Goal: Task Accomplishment & Management: Use online tool/utility

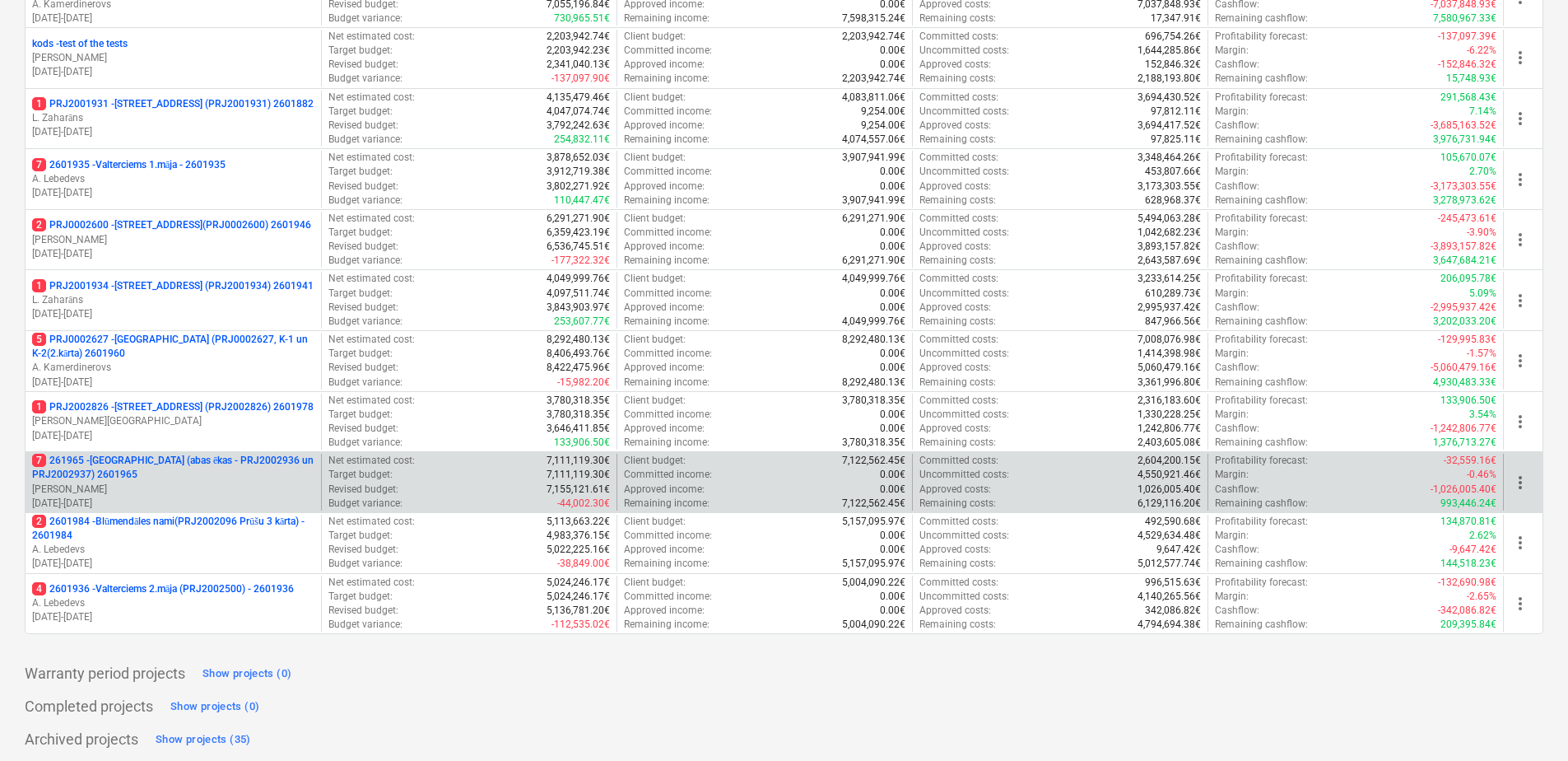
scroll to position [748, 0]
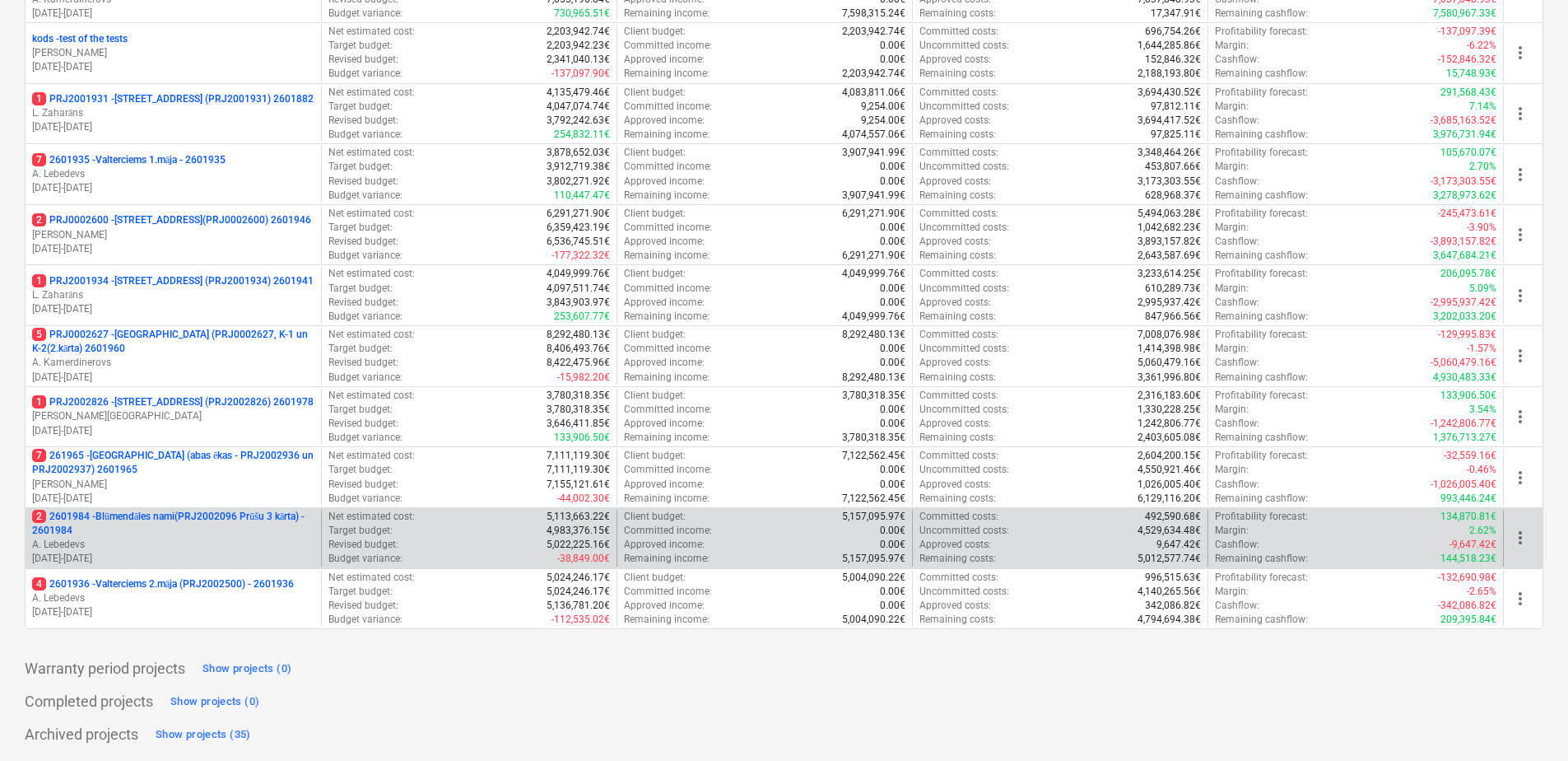
click at [204, 519] on p "2 2601984 - Blūmendāles nami(PRJ2002096 Prūšu 3 kārta) - 2601984" at bounding box center [173, 523] width 282 height 28
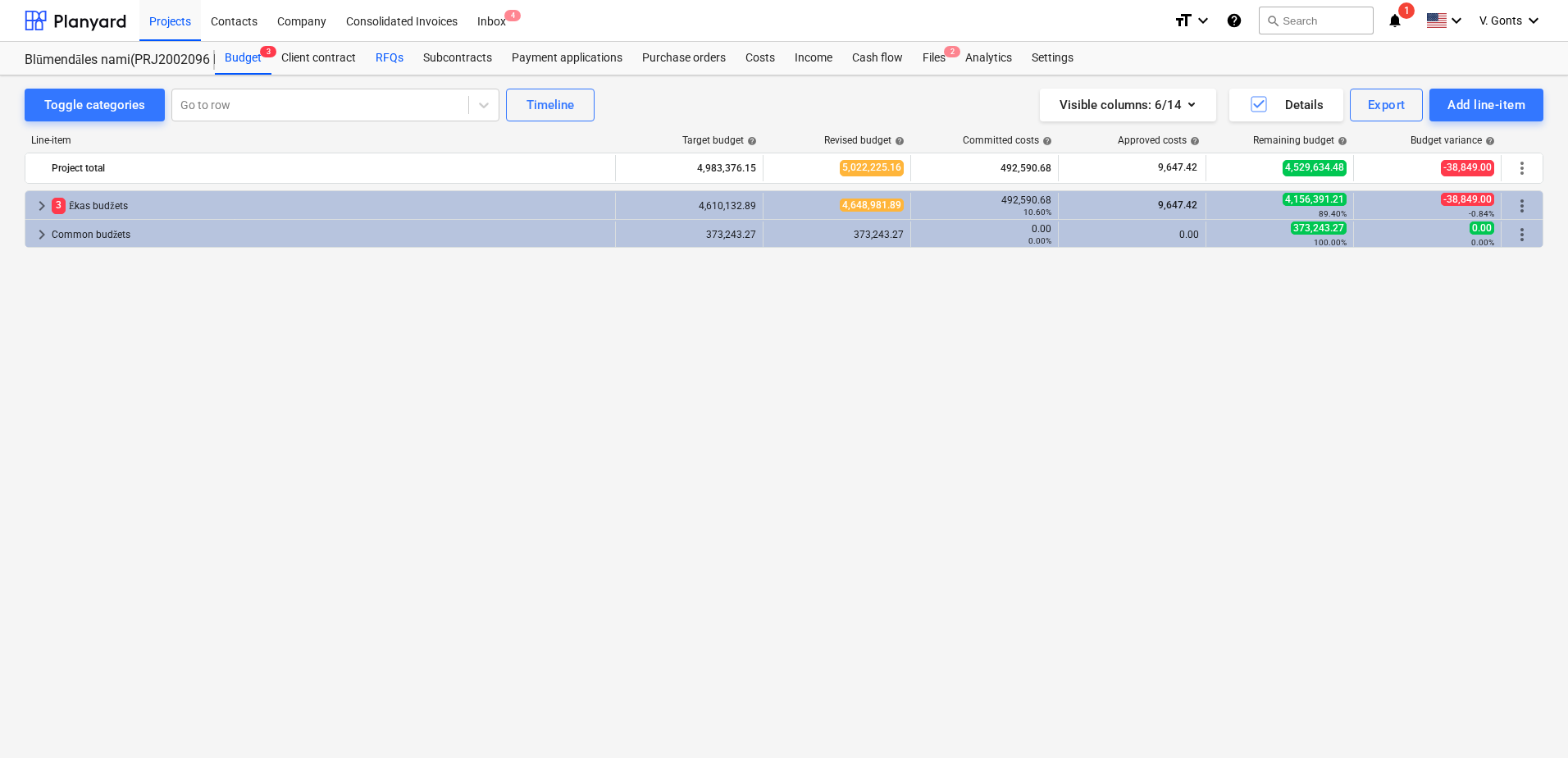
click at [391, 60] on div "RFQs" at bounding box center [389, 58] width 47 height 33
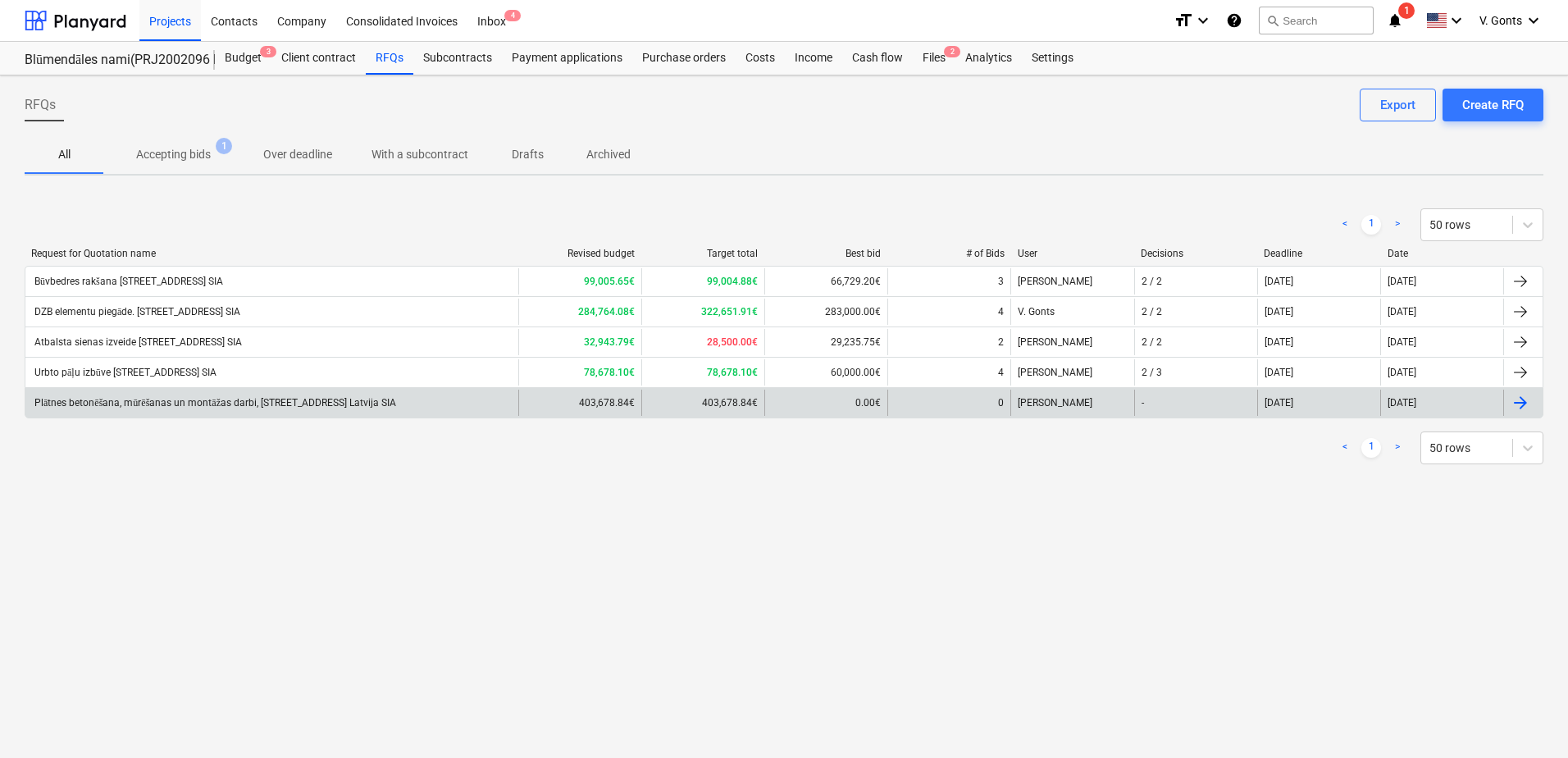
click at [251, 395] on div "Plātnes betonēšana, mūrēšanas un montāžas darbi, Prūšu ielā 1G, Bonava Latvija …" at bounding box center [272, 402] width 493 height 26
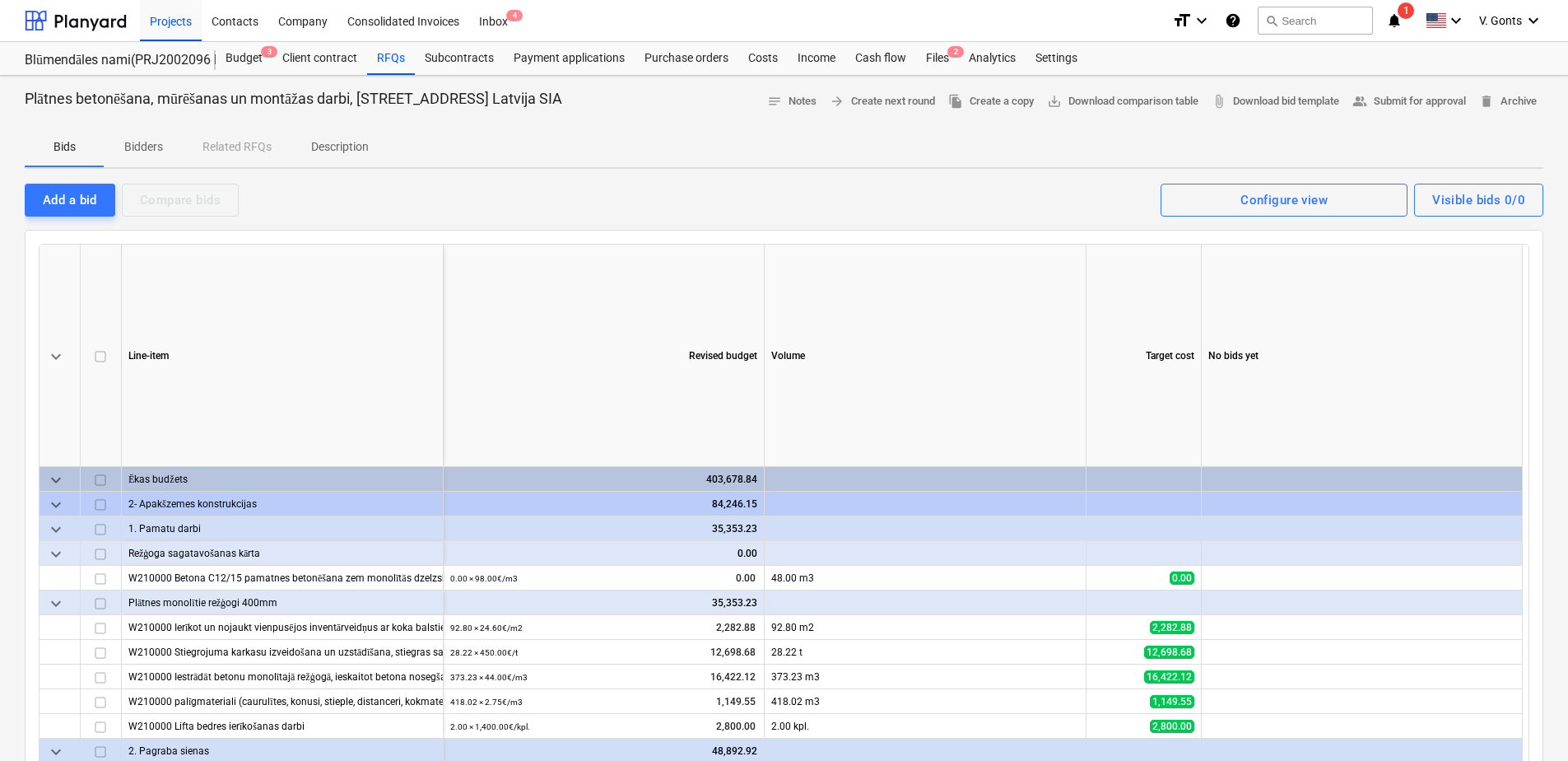
click at [145, 143] on p "Bidders" at bounding box center [143, 148] width 40 height 17
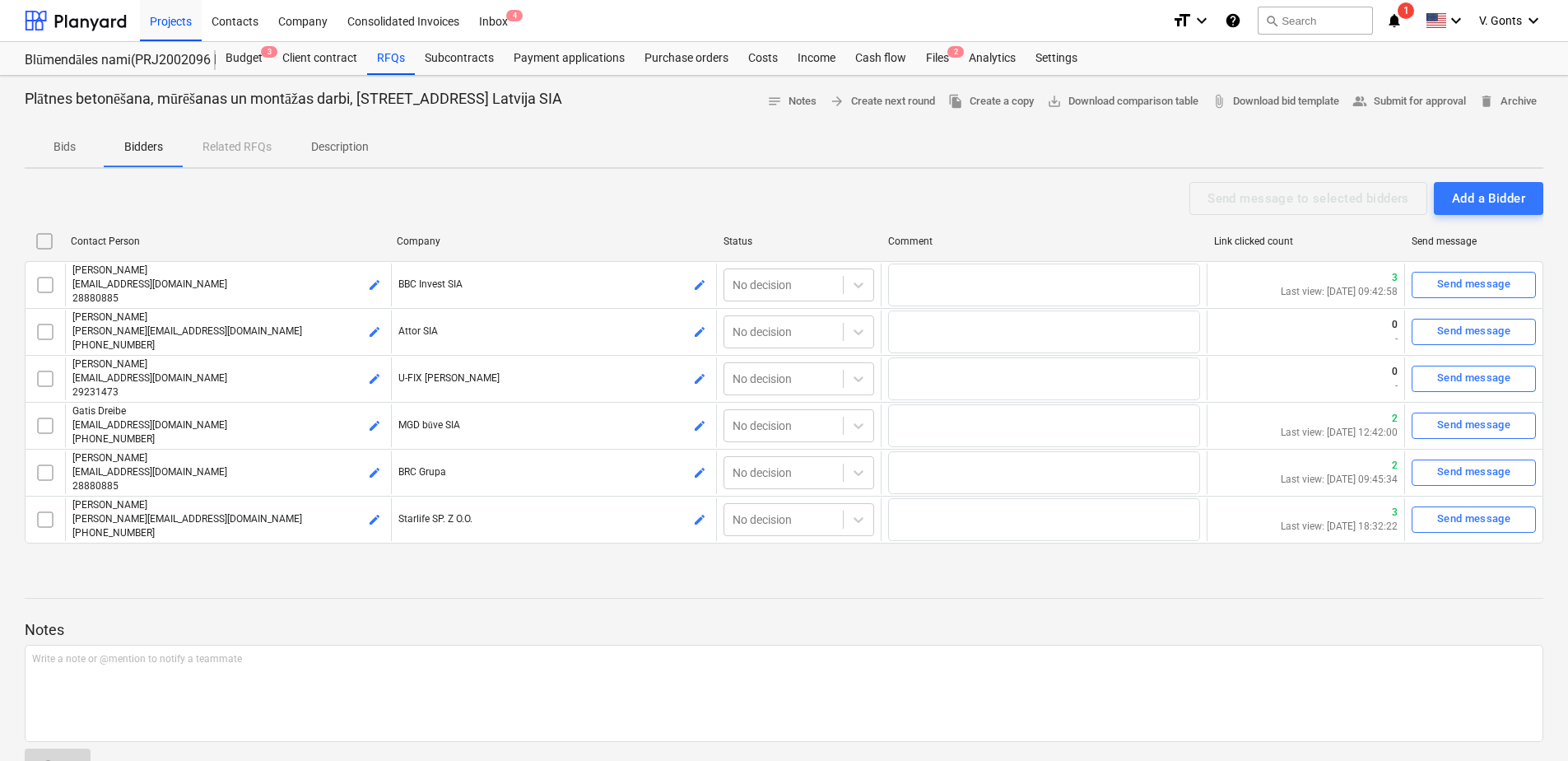
click at [319, 147] on p "Description" at bounding box center [340, 148] width 57 height 17
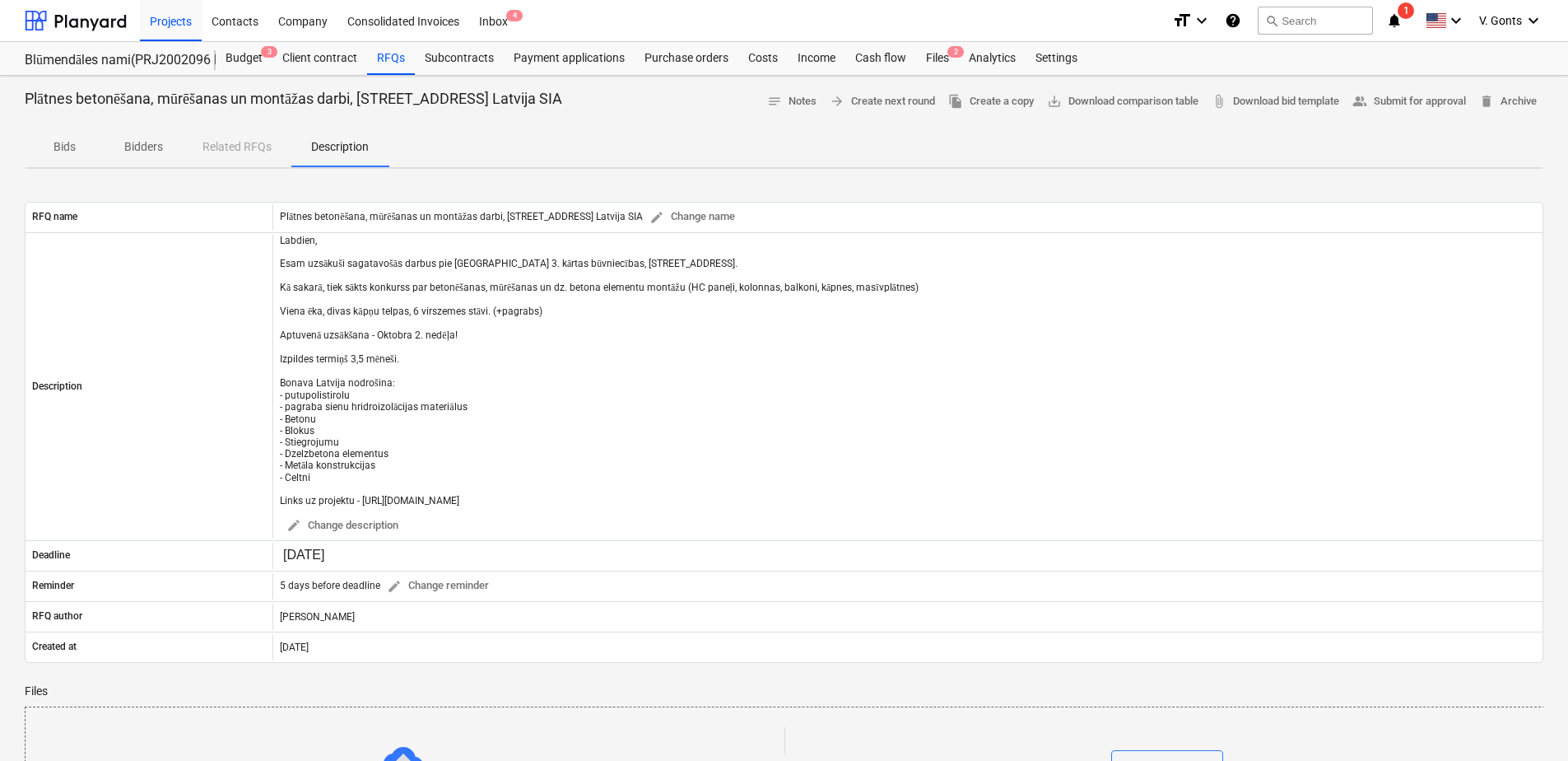
click at [220, 141] on div "Bids Bidders Related RFQs Description" at bounding box center [783, 148] width 1519 height 40
click at [157, 141] on p "Bidders" at bounding box center [143, 148] width 40 height 17
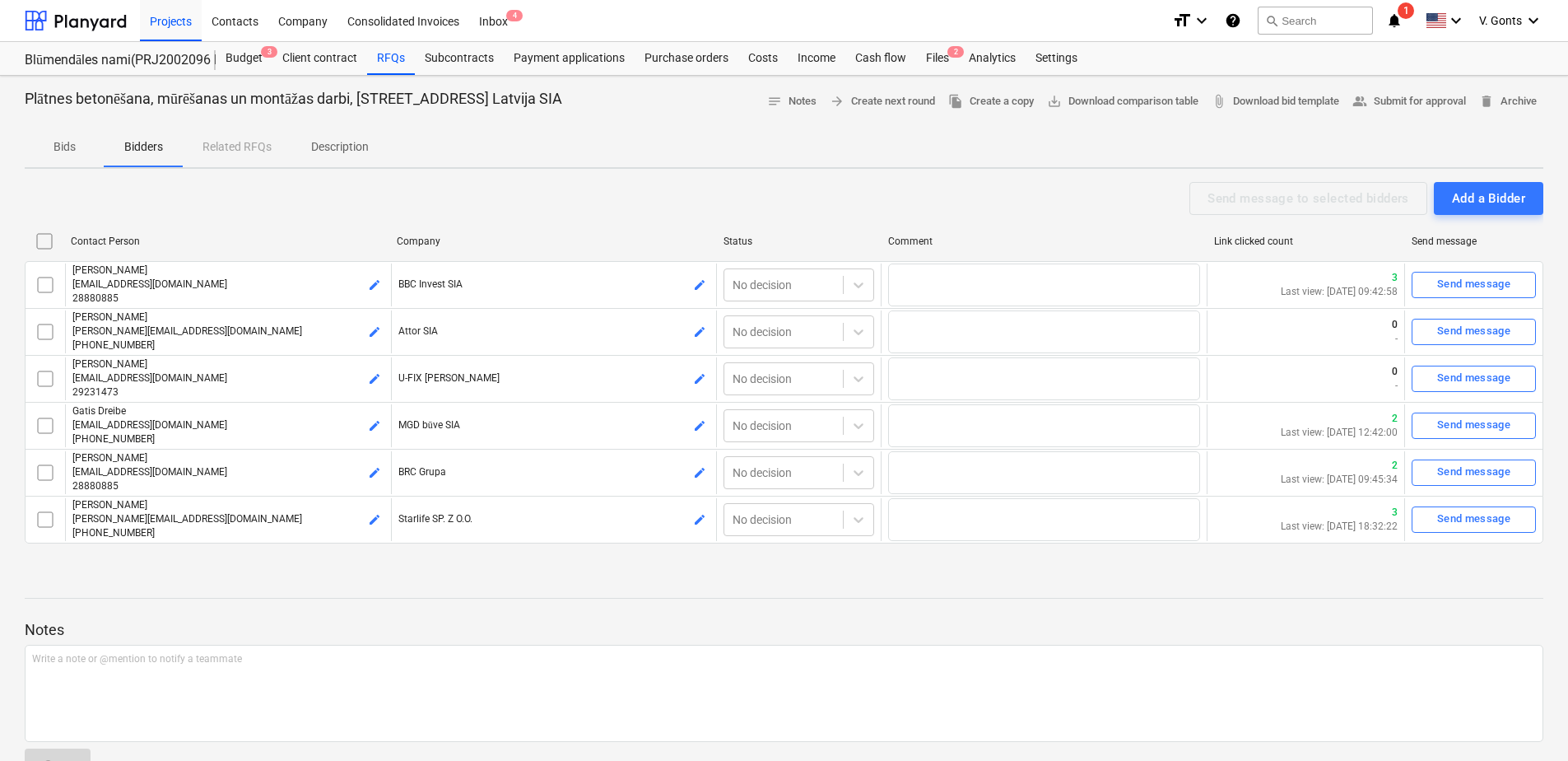
click at [73, 141] on p "Bids" at bounding box center [64, 148] width 40 height 17
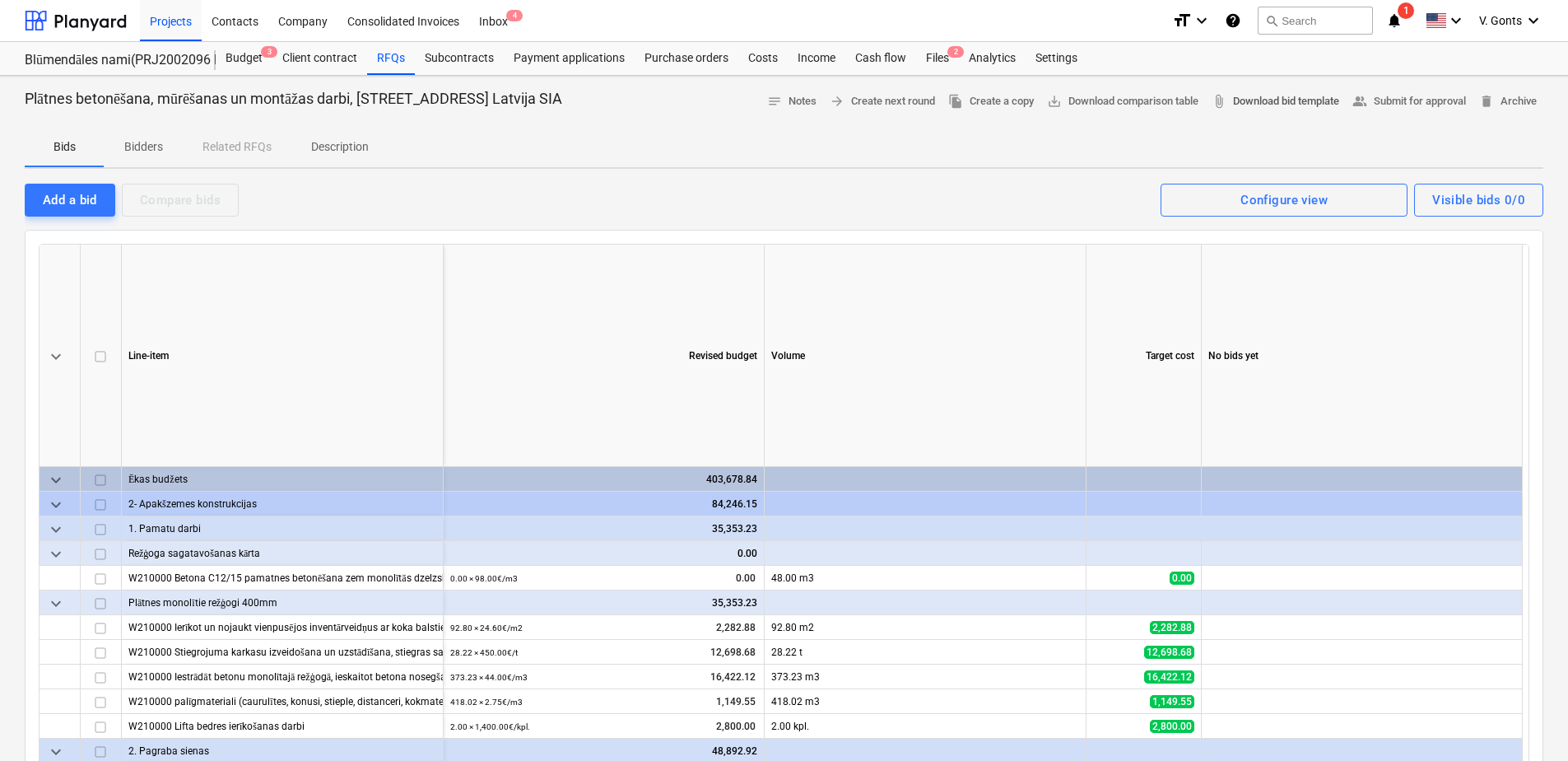
click at [1279, 101] on span "attach_file Download bid template" at bounding box center [1276, 102] width 128 height 19
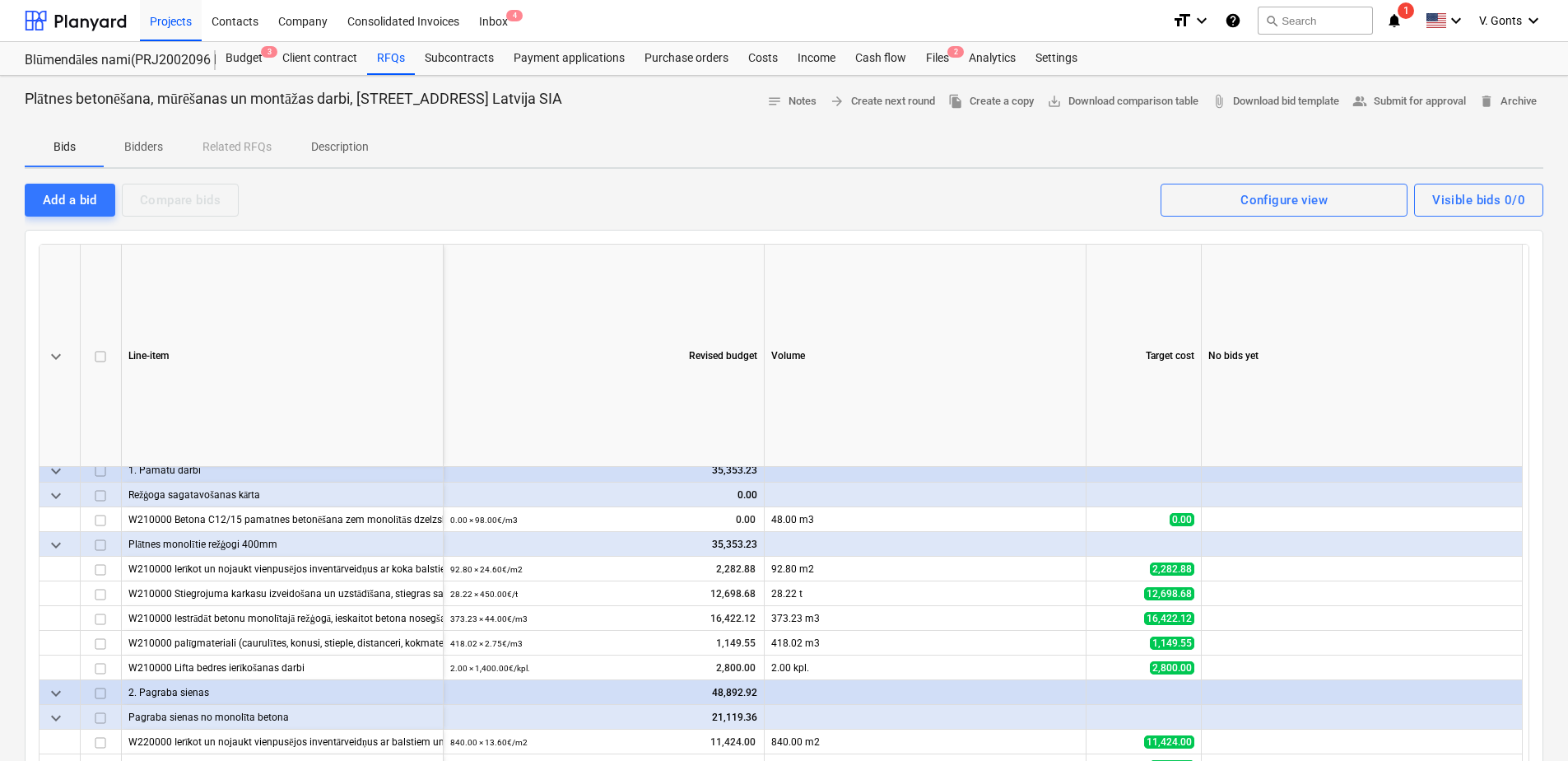
scroll to position [83, 0]
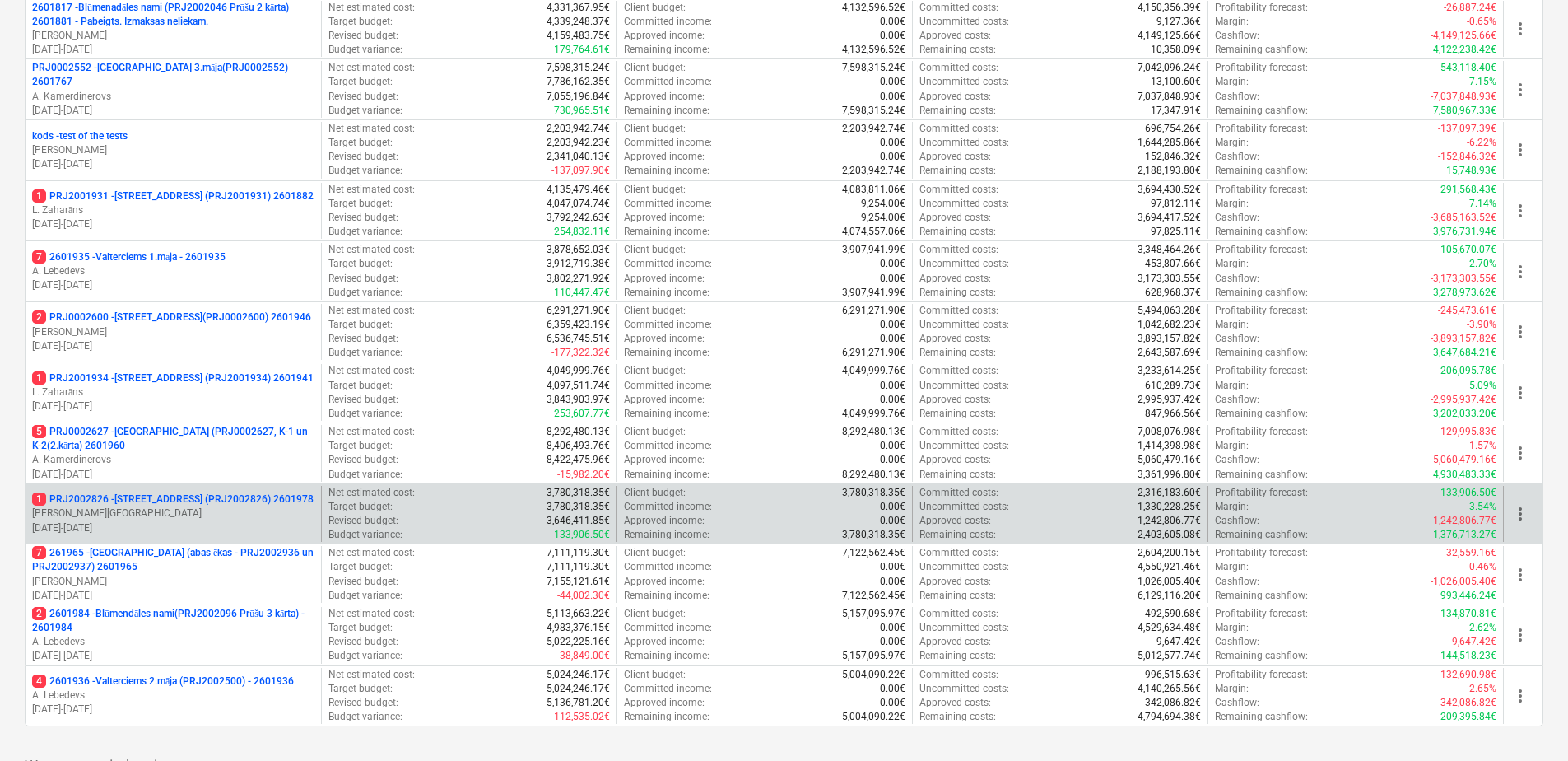
scroll to position [748, 0]
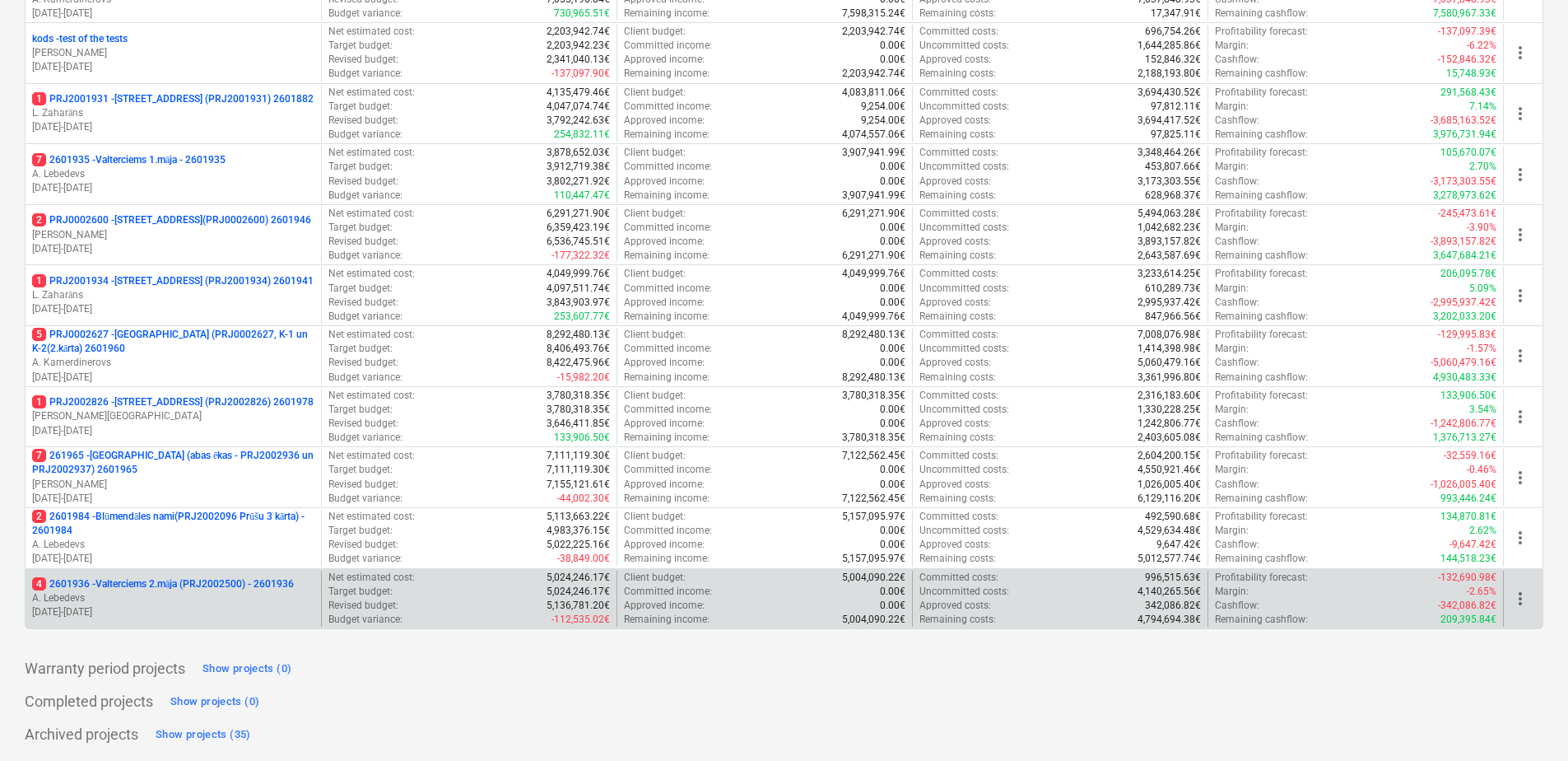
click at [205, 592] on p "A. Lebedevs" at bounding box center [173, 598] width 282 height 14
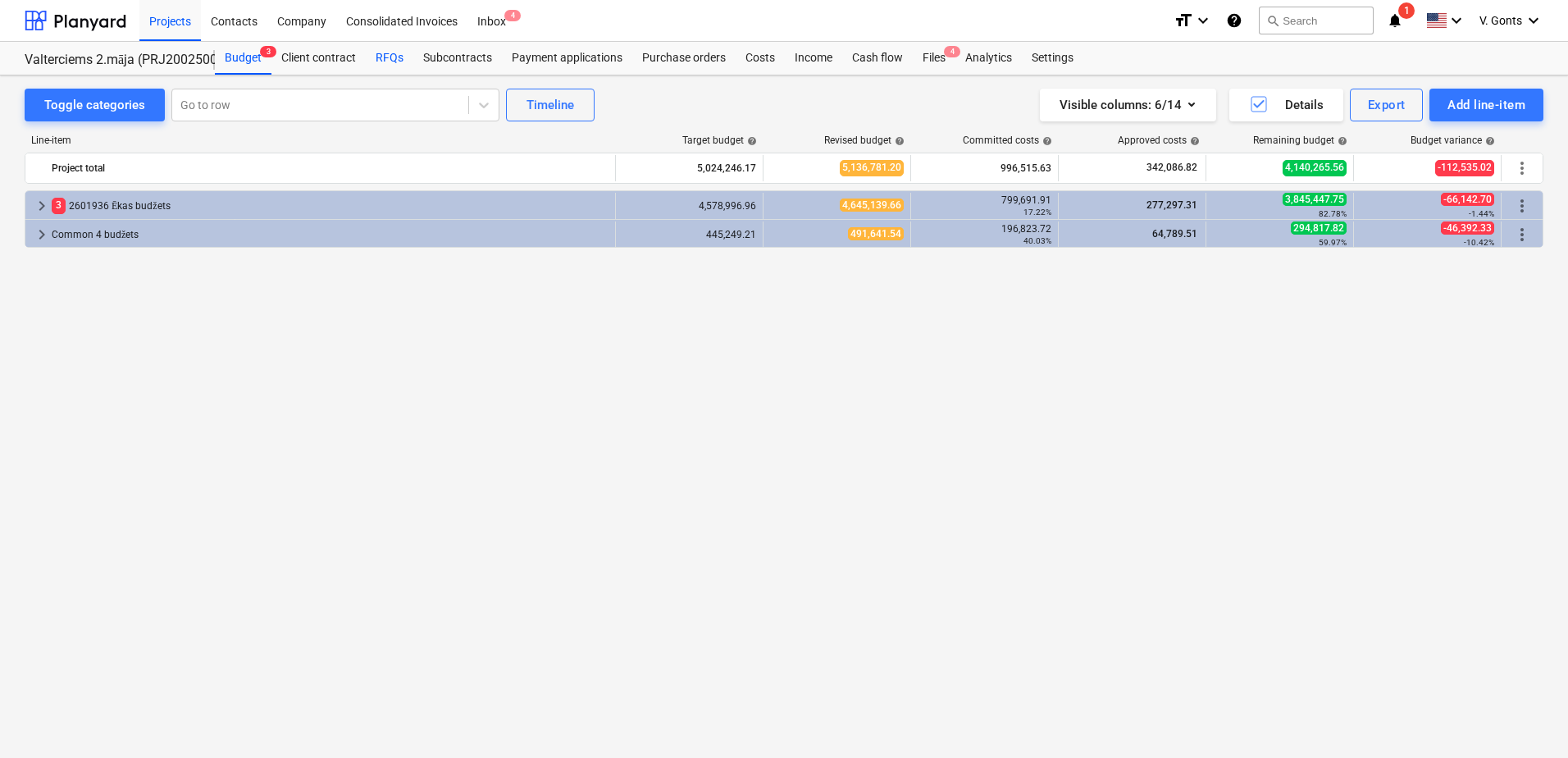
click at [385, 52] on div "RFQs" at bounding box center [389, 58] width 47 height 33
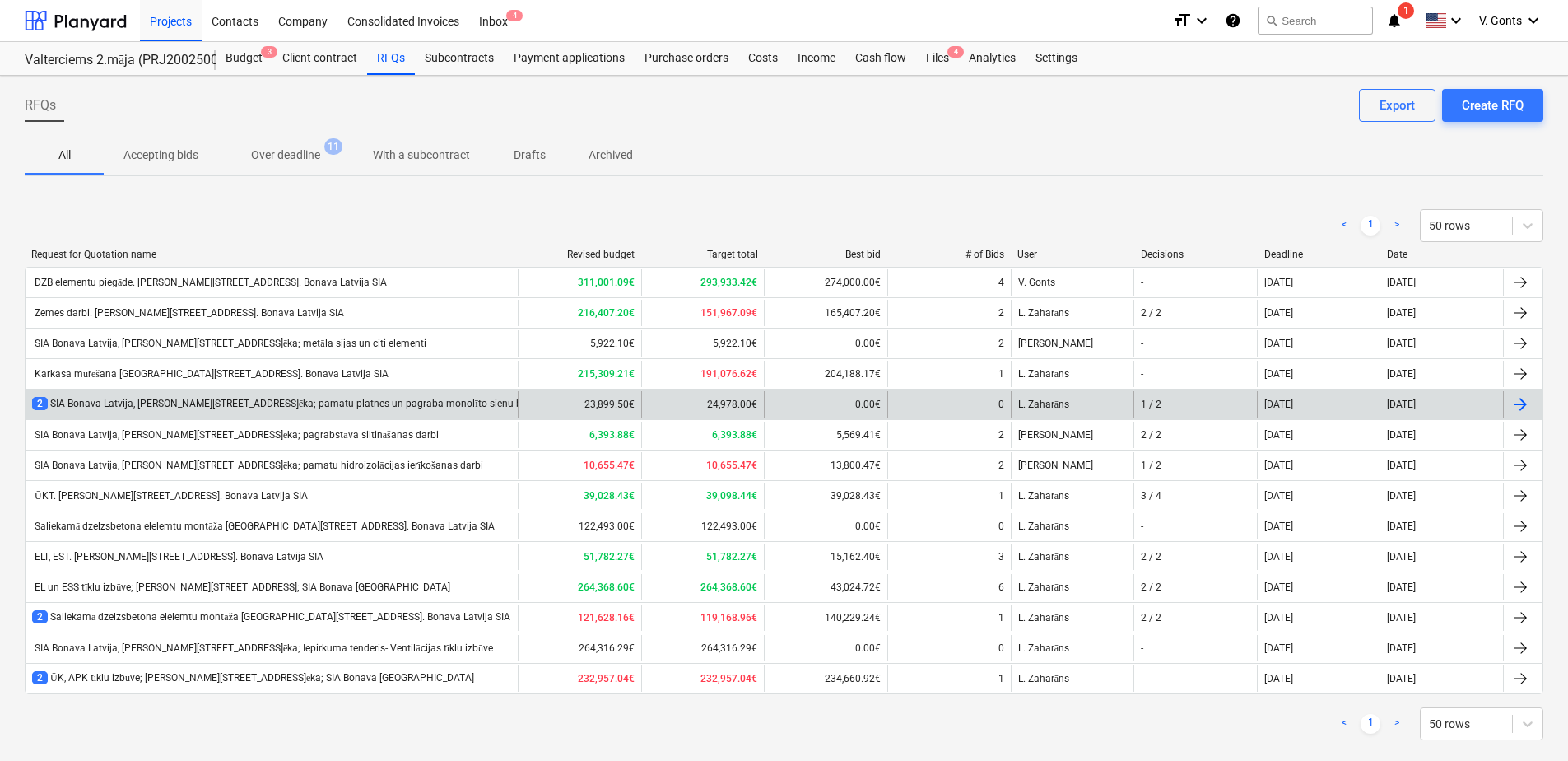
click at [212, 403] on div "2 SIA Bonava Latvija, Ēvalda Valtera iela 44, 2.ēka; pamatu platnes un pagraba …" at bounding box center [299, 404] width 535 height 14
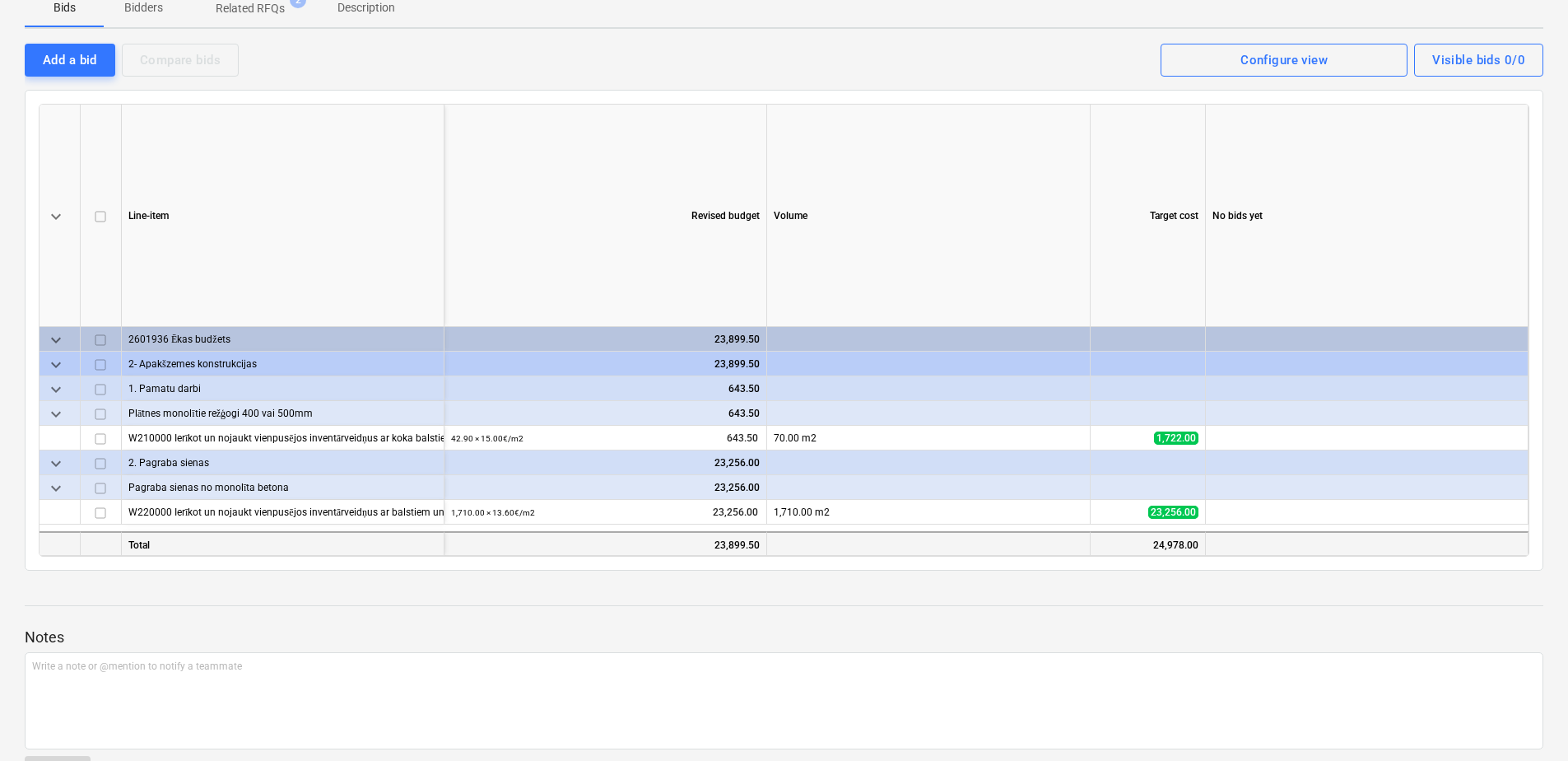
scroll to position [83, 0]
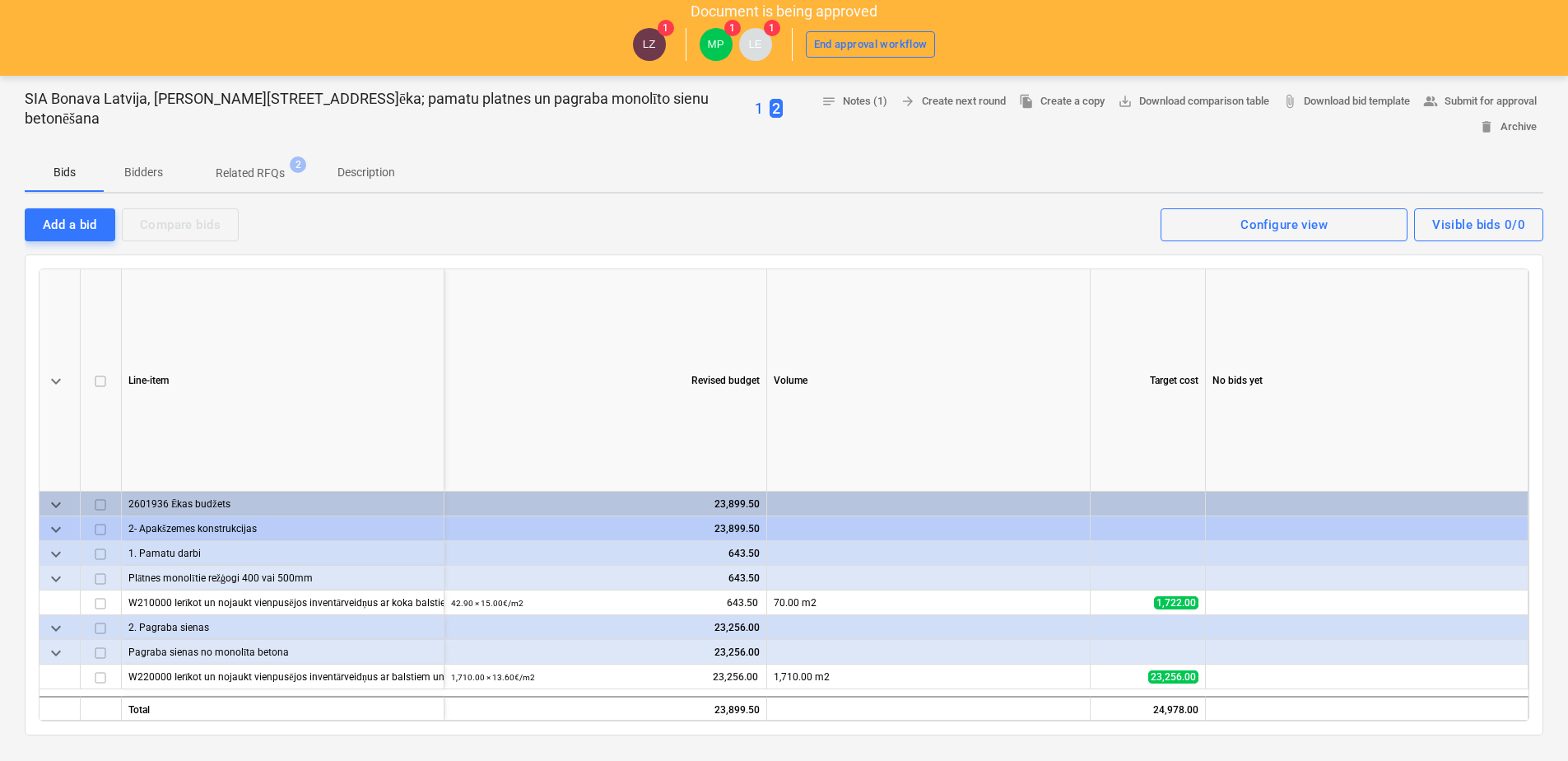
click at [769, 108] on span "2" at bounding box center [776, 109] width 14 height 19
click at [755, 108] on p "1" at bounding box center [759, 109] width 8 height 19
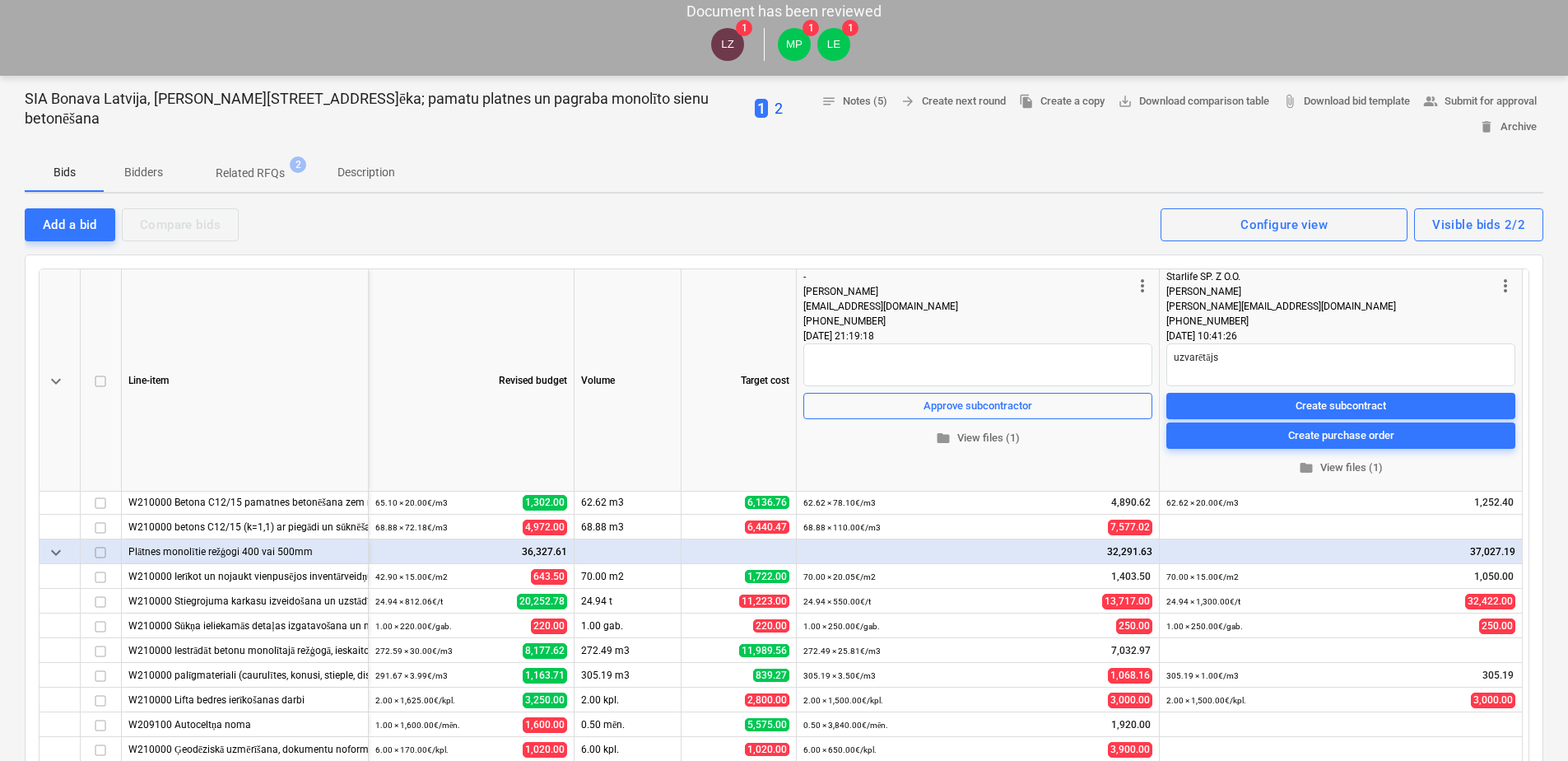
scroll to position [63, 0]
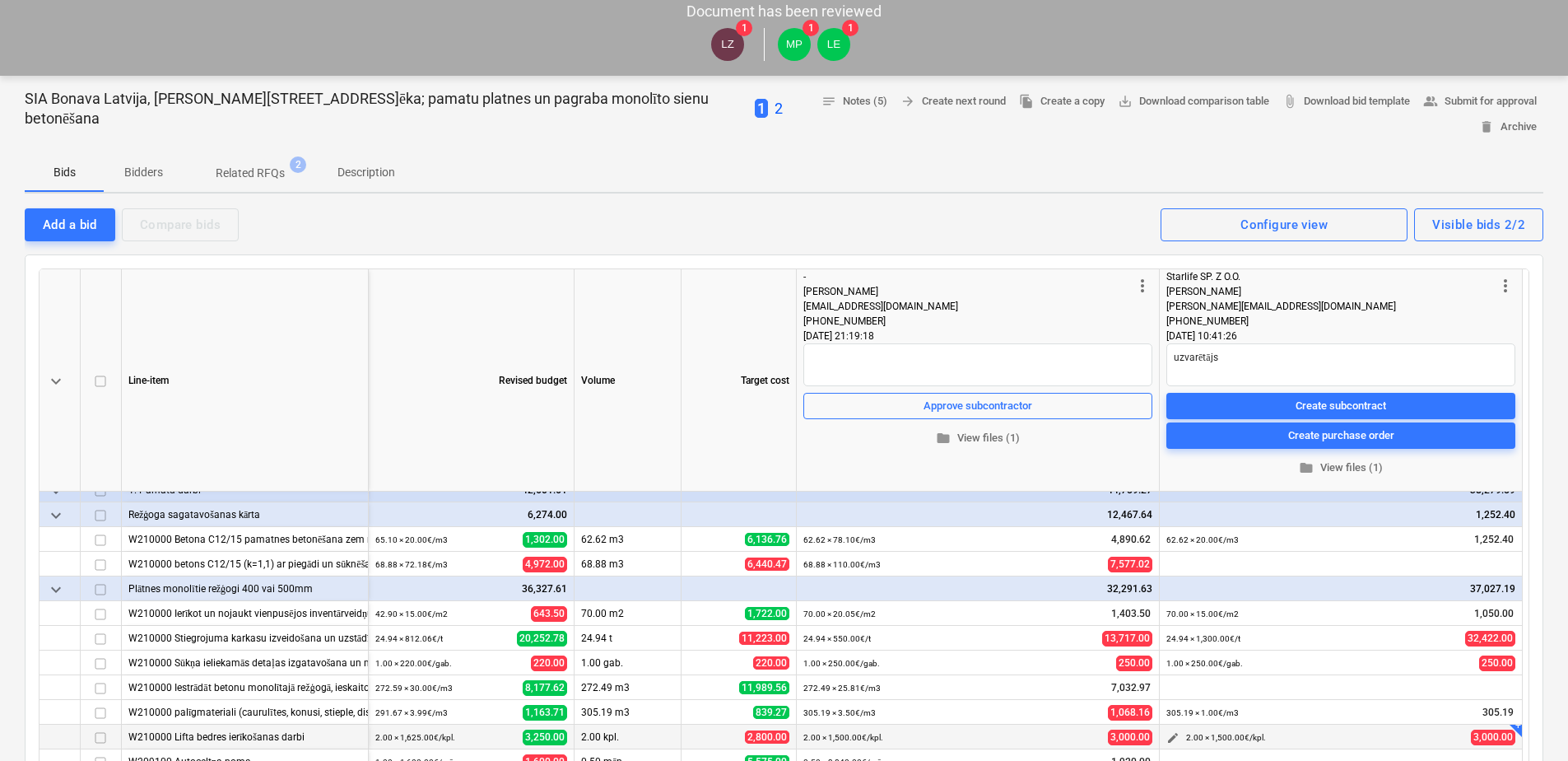
type textarea "x"
